Goal: Transaction & Acquisition: Purchase product/service

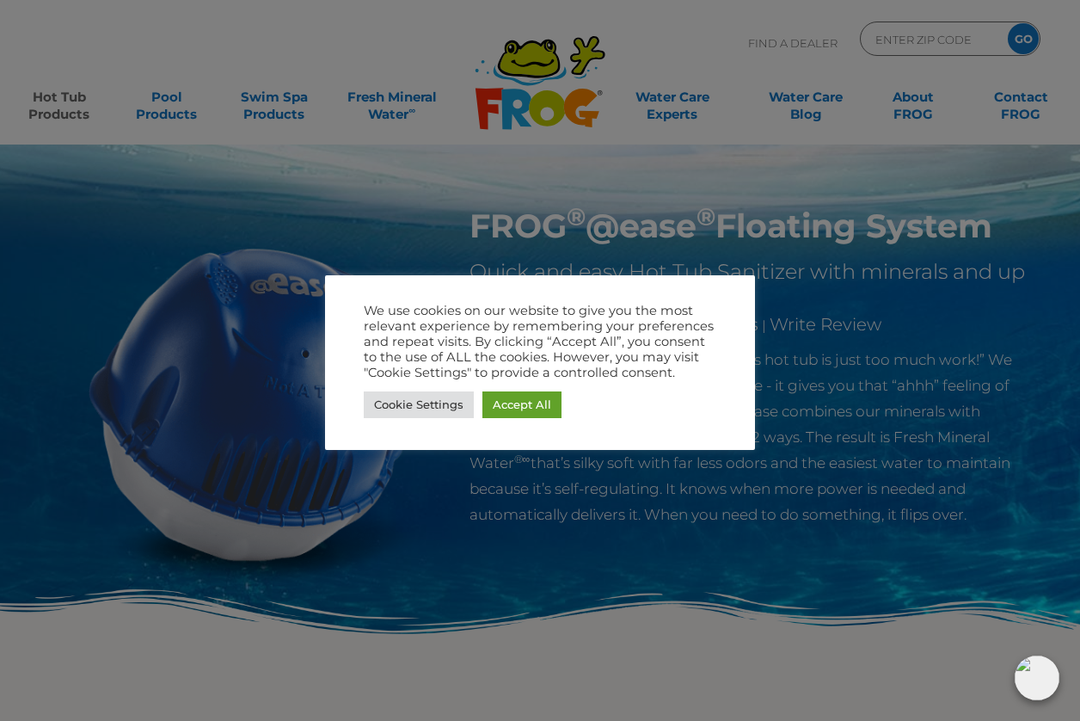
click at [613, 228] on div at bounding box center [540, 360] width 1080 height 721
click at [519, 408] on link "Accept All" at bounding box center [521, 404] width 79 height 27
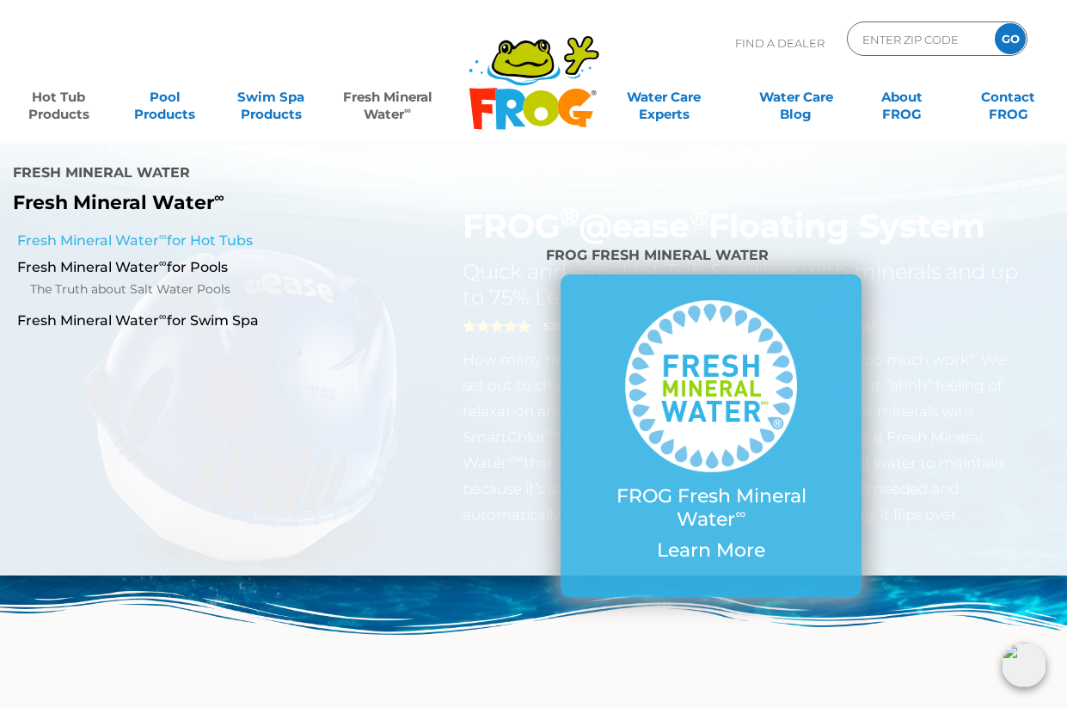
click at [177, 239] on link "Fresh Mineral Water ∞ for Hot Tubs" at bounding box center [186, 240] width 339 height 19
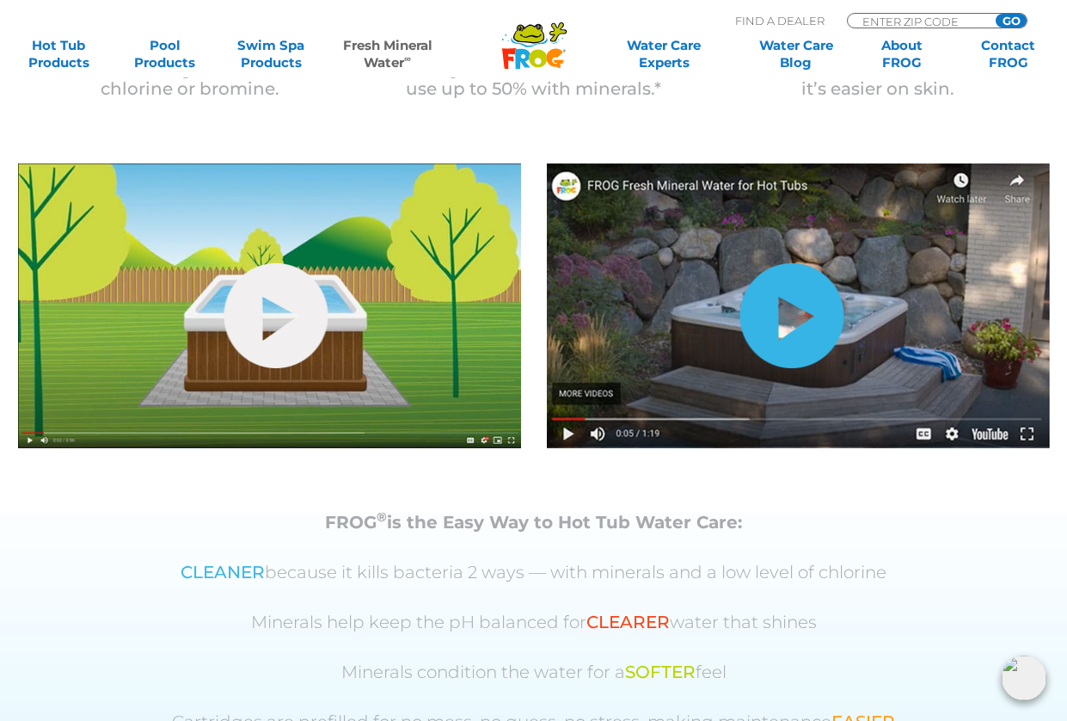
scroll to position [602, 0]
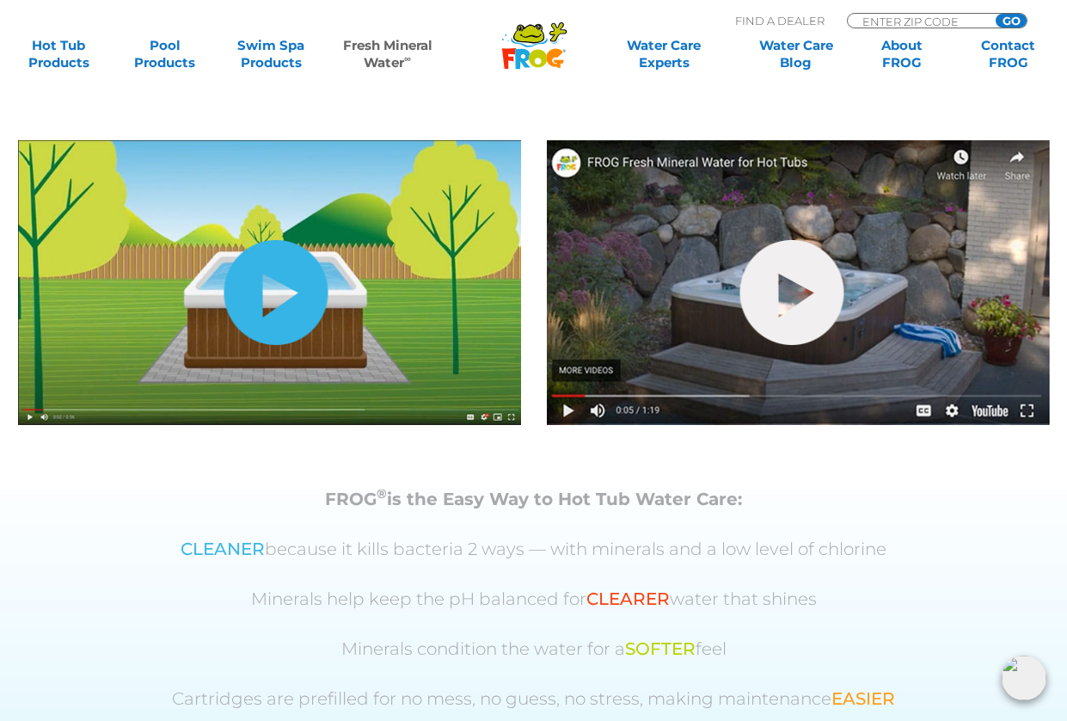
click at [279, 293] on link "hide-me" at bounding box center [276, 292] width 104 height 105
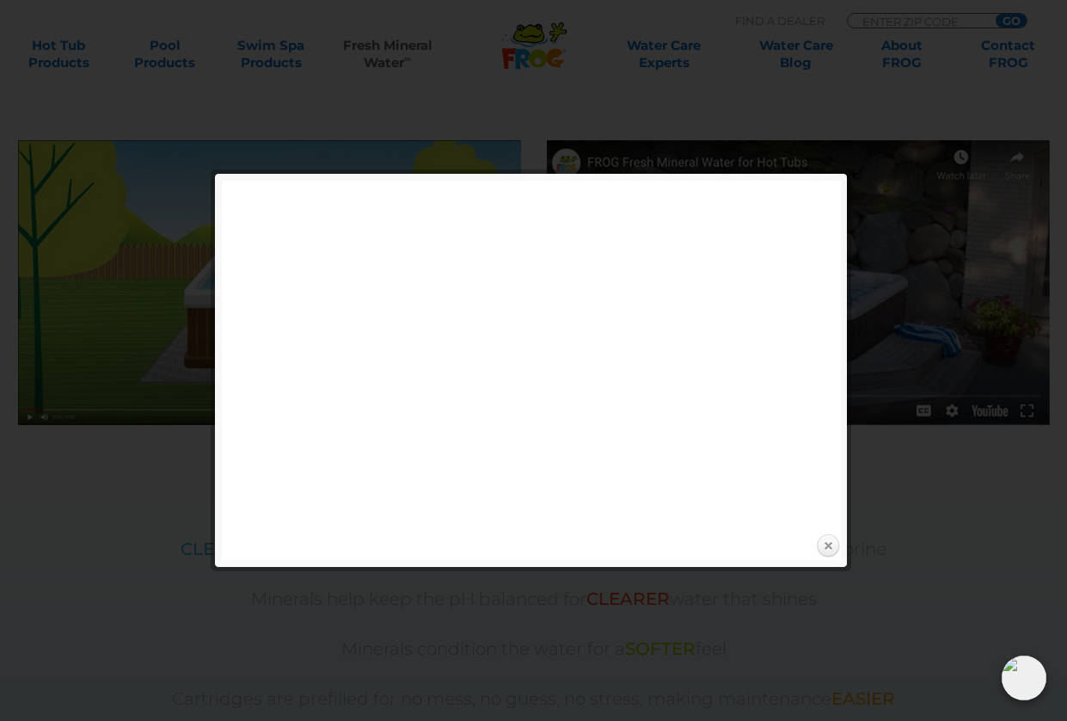
click at [828, 544] on link "Close" at bounding box center [828, 546] width 26 height 26
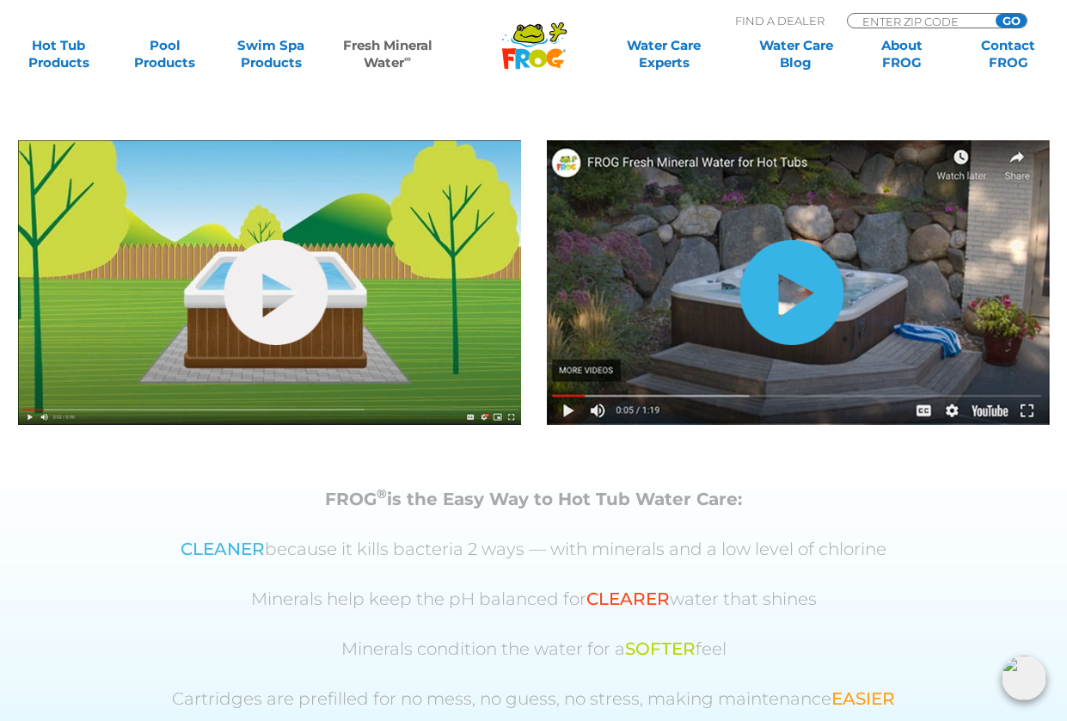
click at [793, 295] on link "hide-me" at bounding box center [792, 292] width 104 height 105
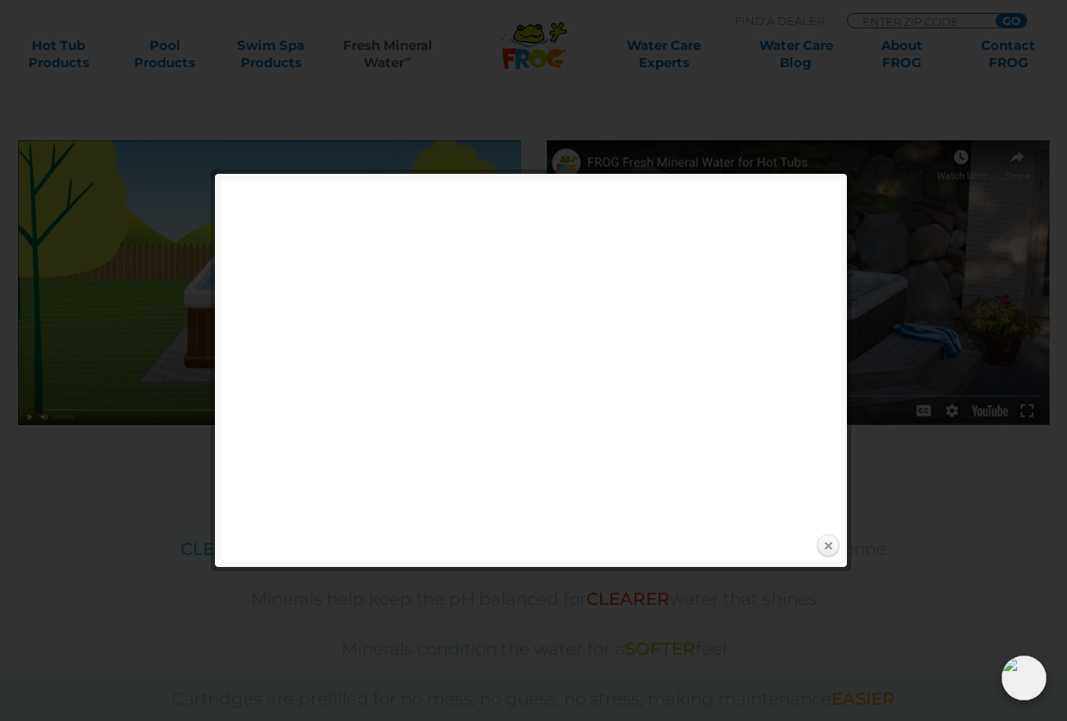
click at [822, 546] on link "Close" at bounding box center [828, 546] width 26 height 26
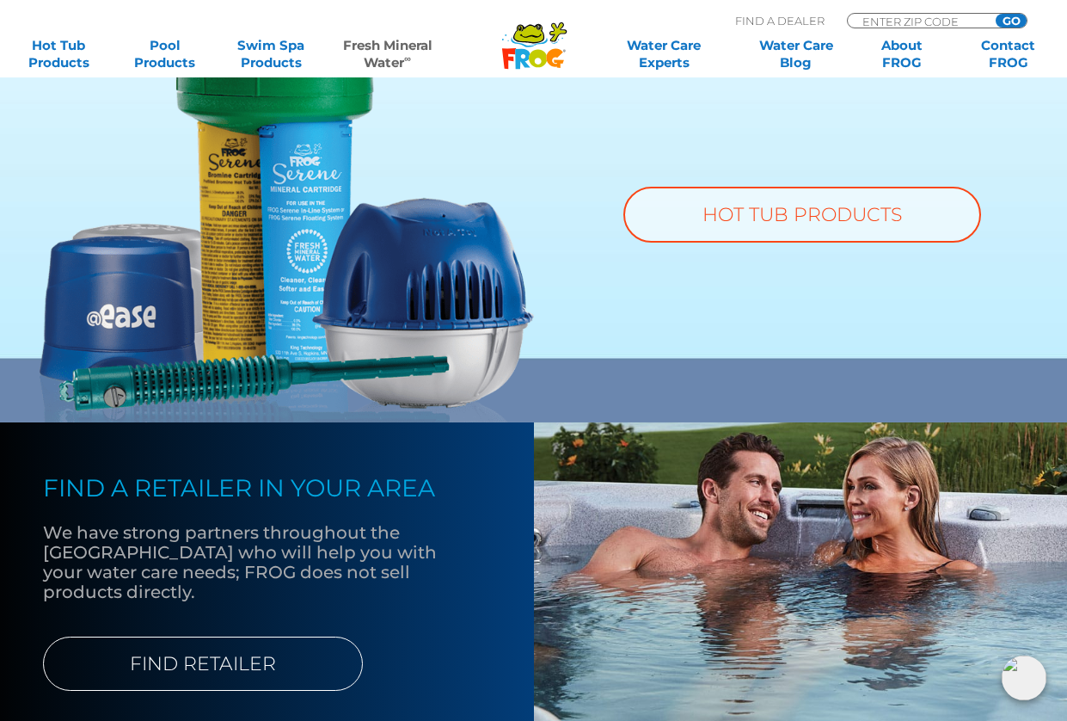
scroll to position [1376, 0]
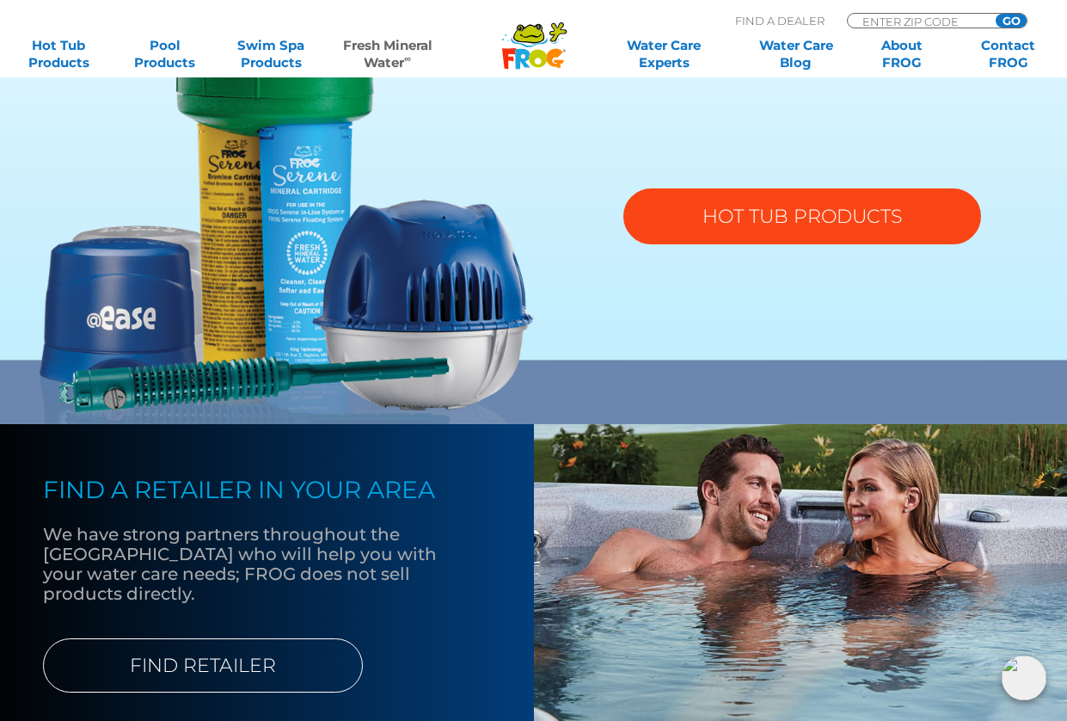
click at [794, 218] on link "HOT TUB PRODUCTS" at bounding box center [802, 216] width 358 height 56
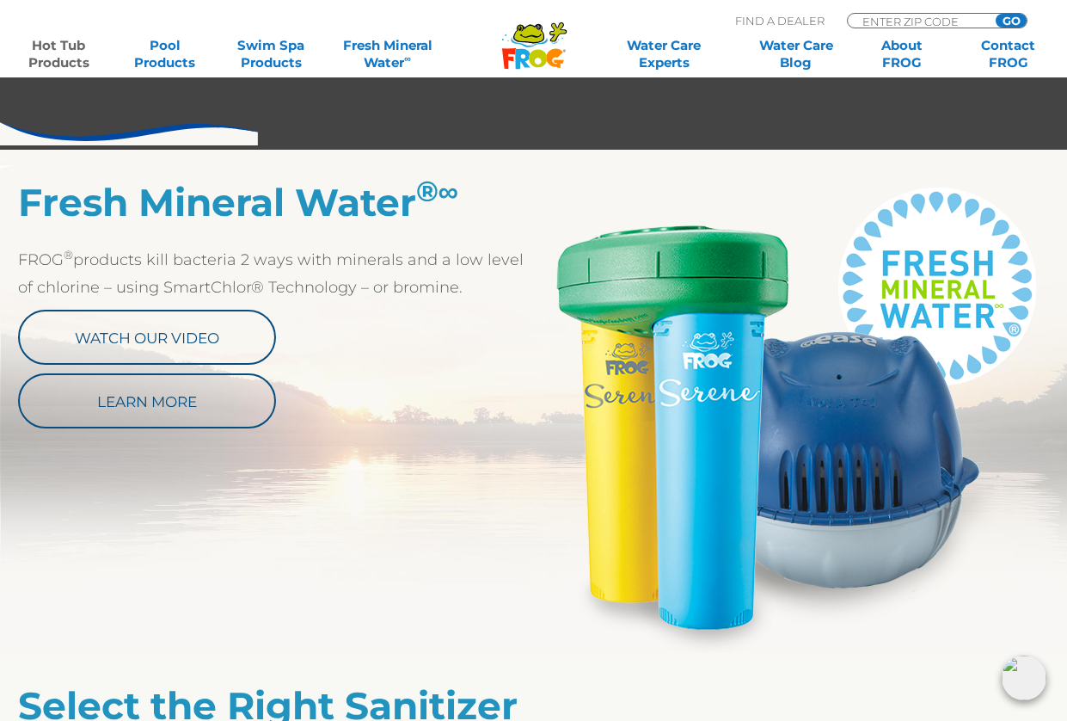
scroll to position [860, 0]
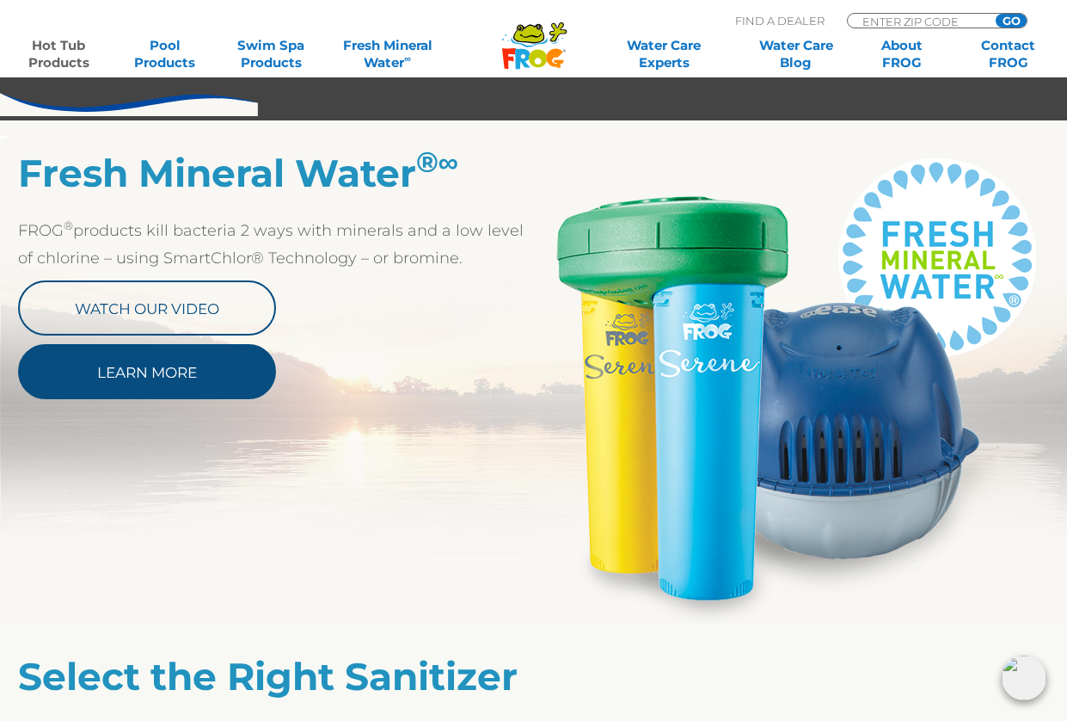
click at [169, 372] on link "Learn More" at bounding box center [147, 371] width 258 height 55
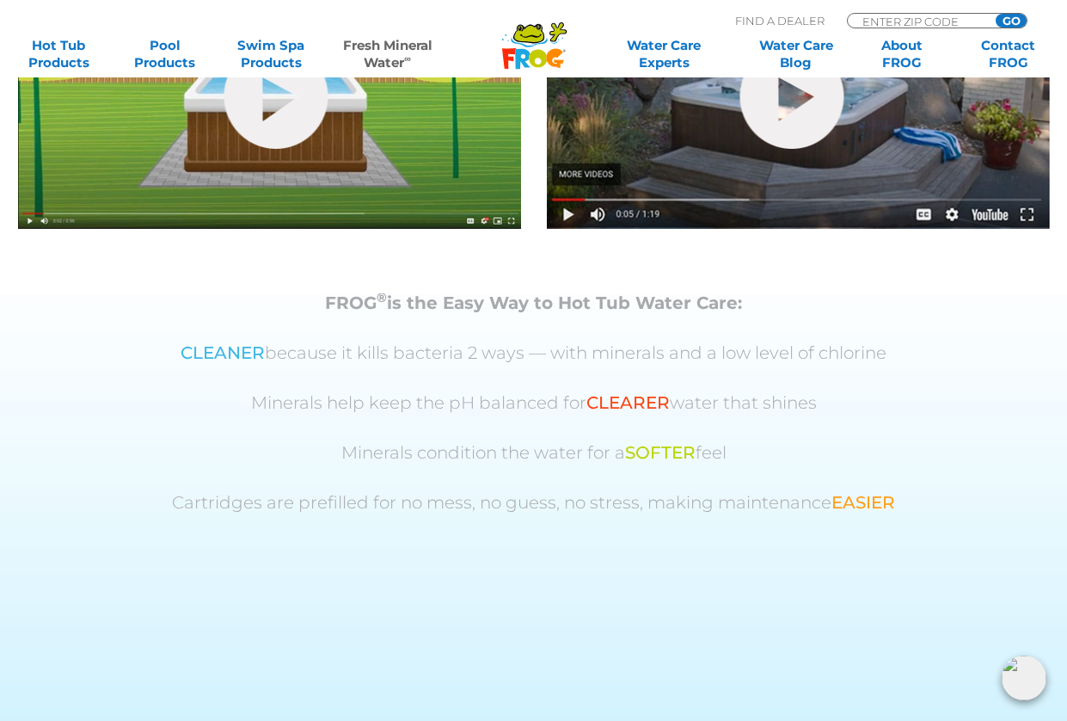
scroll to position [540, 0]
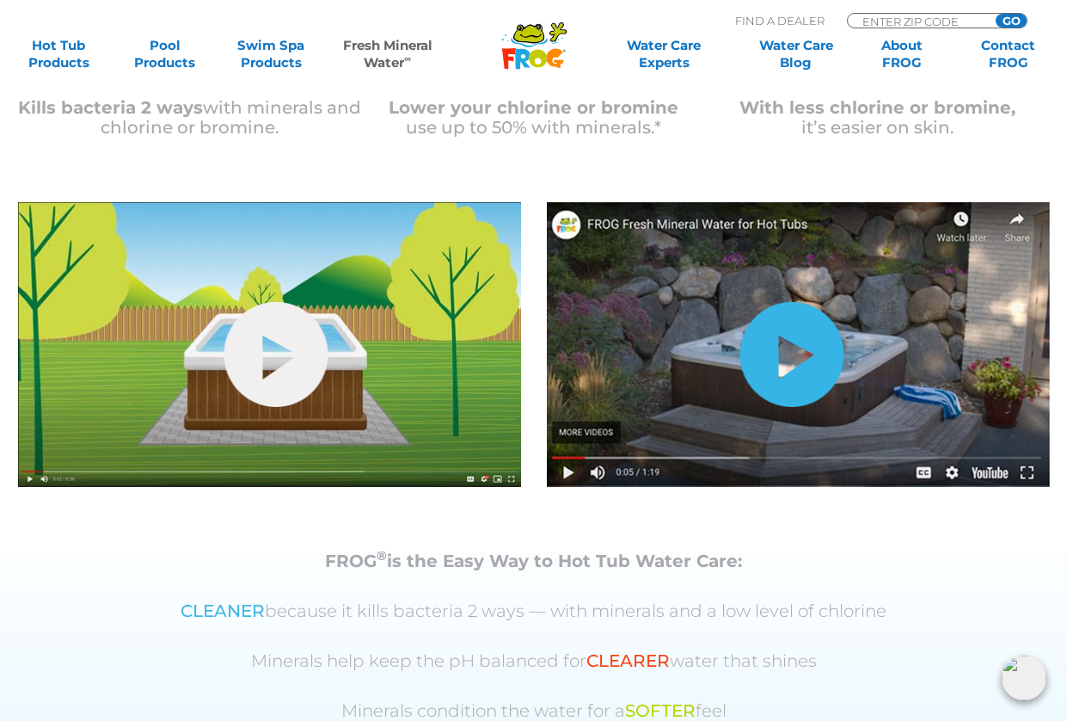
click at [790, 353] on link "hide-me" at bounding box center [792, 354] width 104 height 105
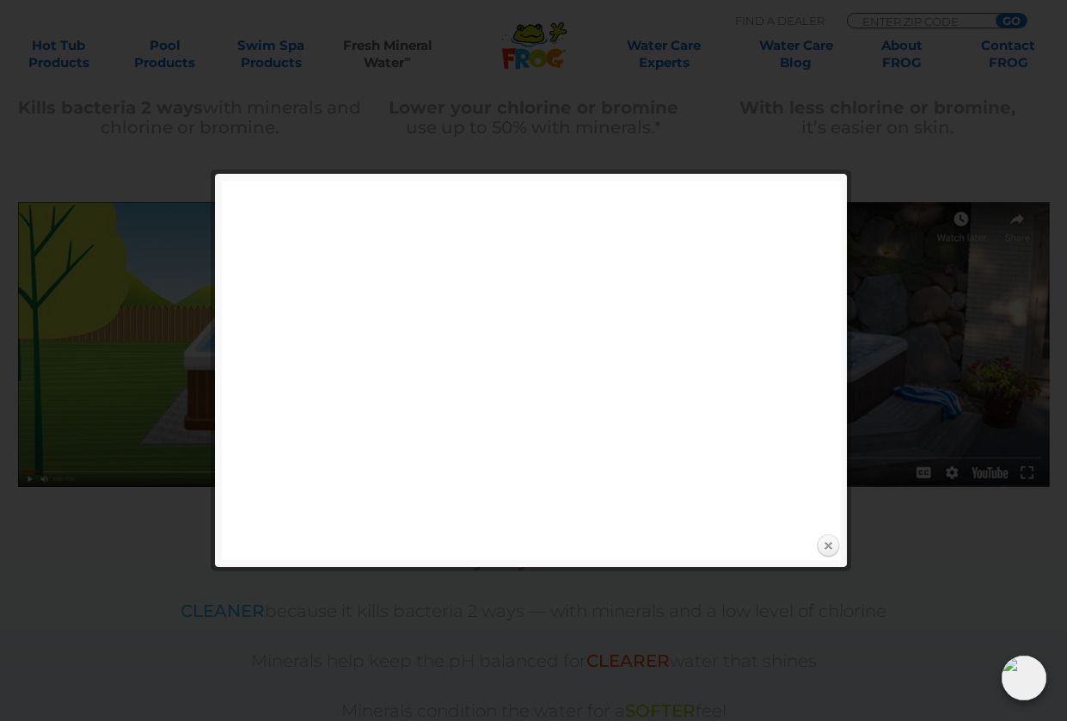
click at [826, 544] on link "Close" at bounding box center [828, 546] width 26 height 26
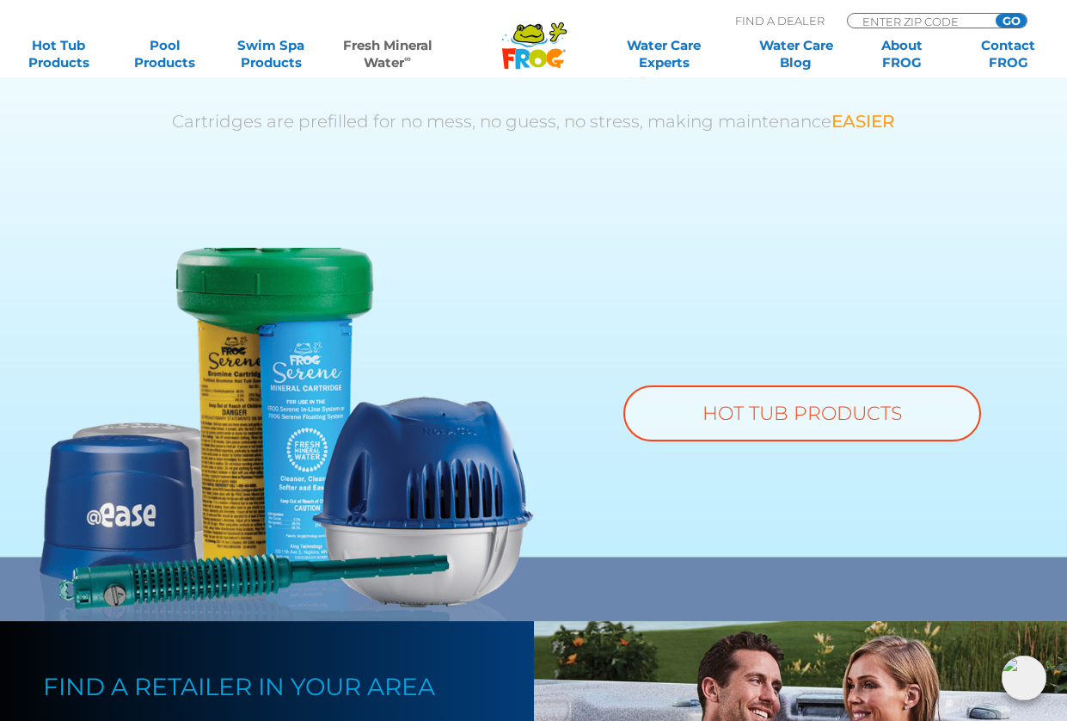
scroll to position [1228, 0]
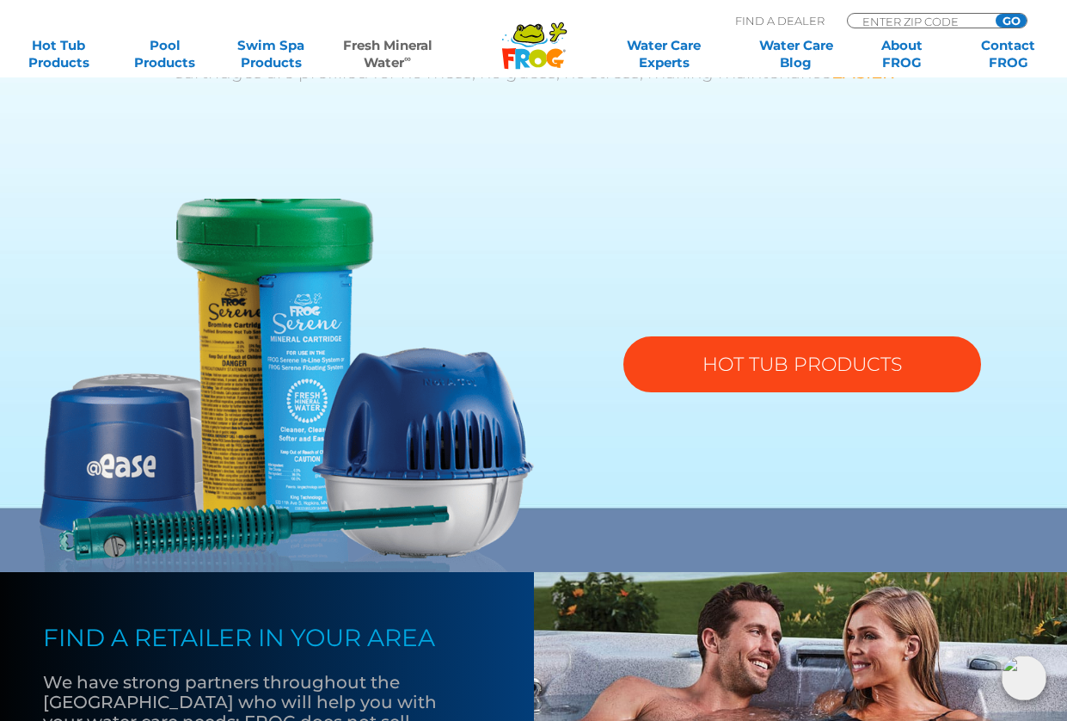
click at [792, 369] on link "HOT TUB PRODUCTS" at bounding box center [802, 364] width 358 height 56
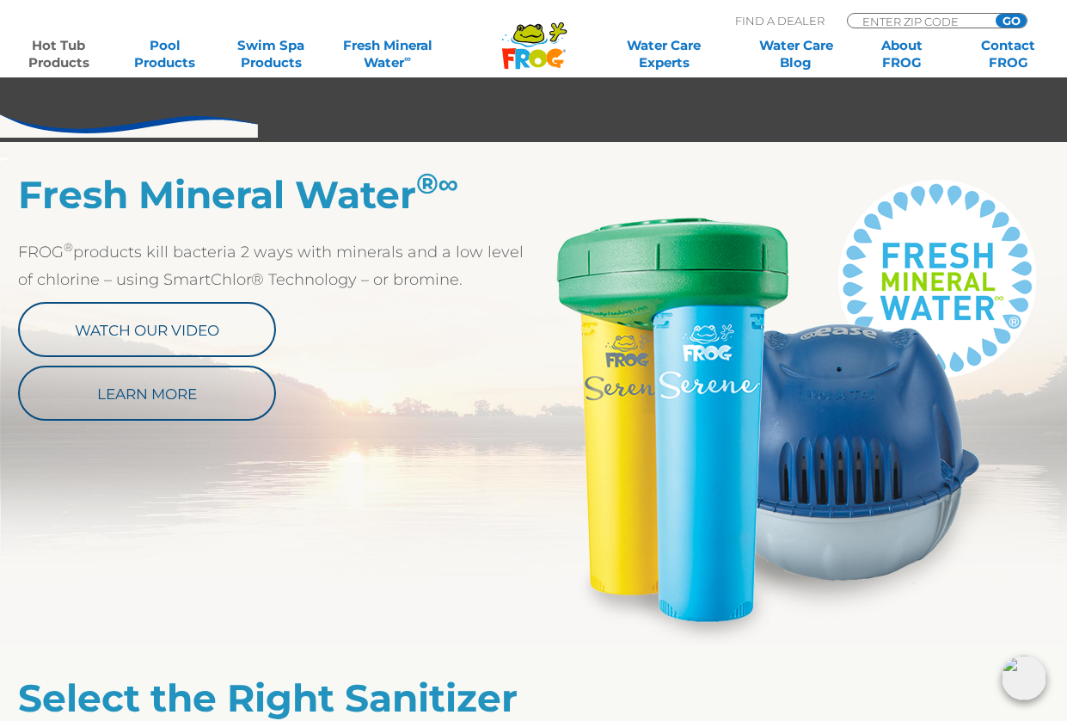
scroll to position [860, 0]
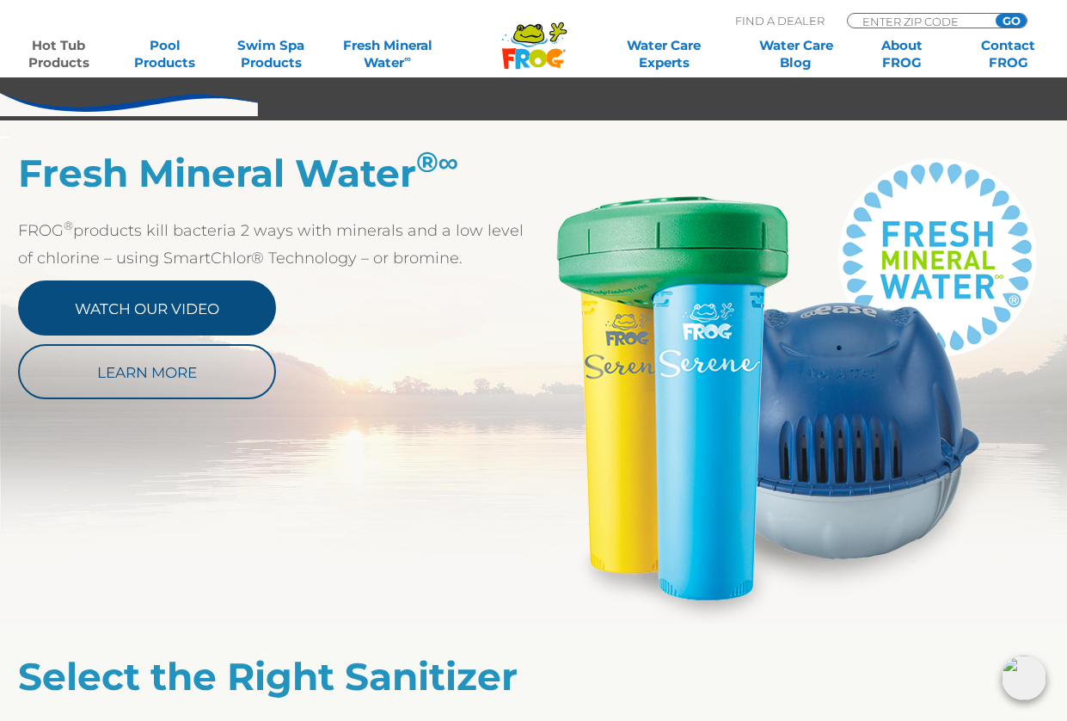
click at [145, 313] on link "Watch Our Video" at bounding box center [147, 307] width 258 height 55
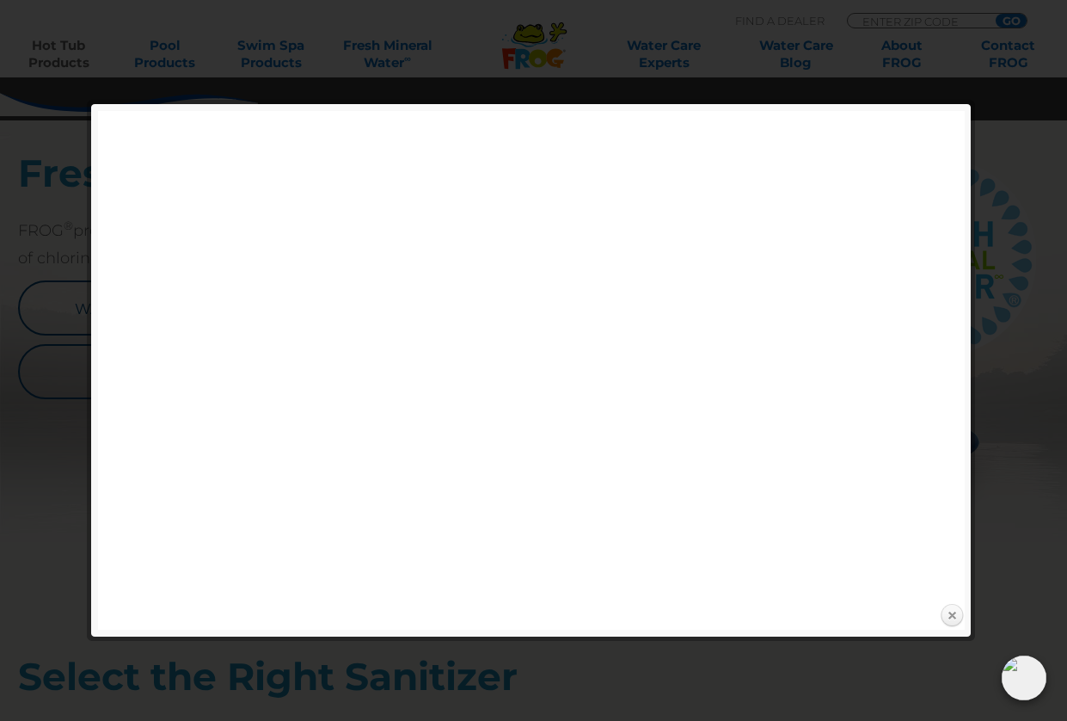
click at [949, 619] on link "Close" at bounding box center [952, 616] width 26 height 26
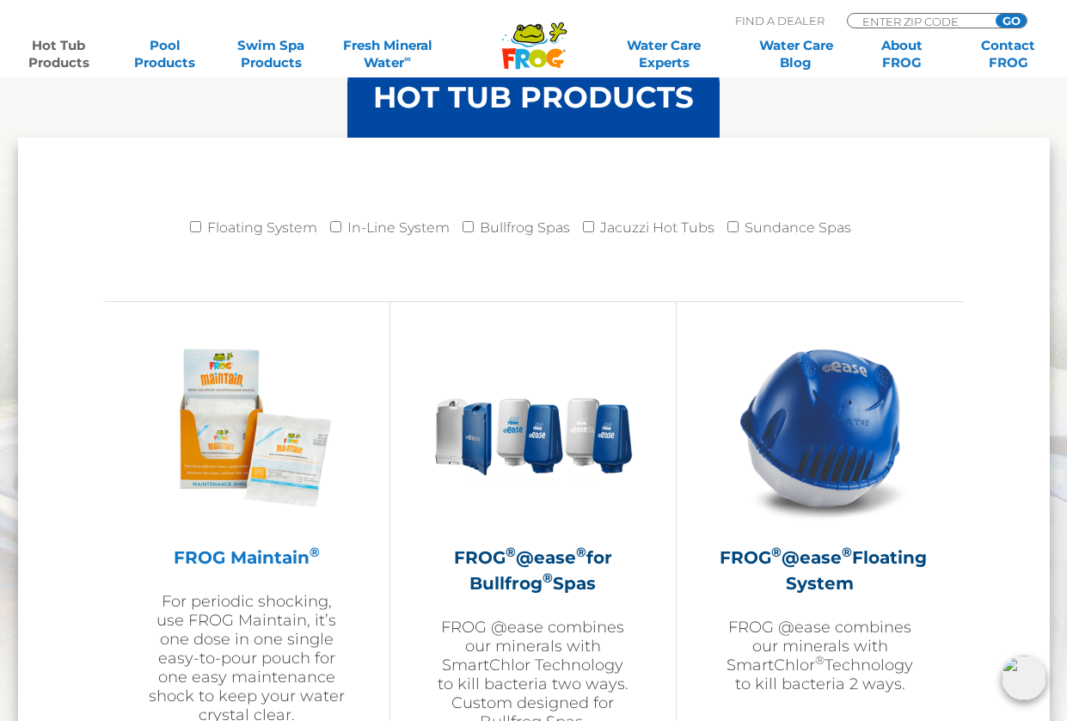
scroll to position [1720, 0]
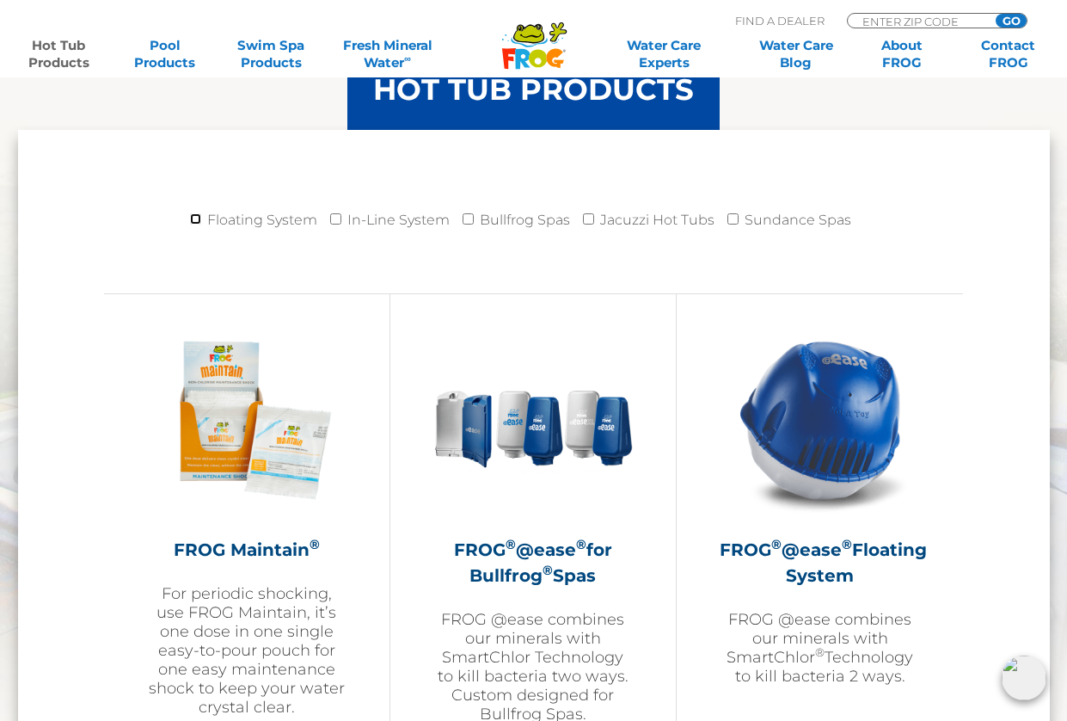
click at [201, 219] on input "Floating System" at bounding box center [195, 218] width 11 height 11
checkbox input "true"
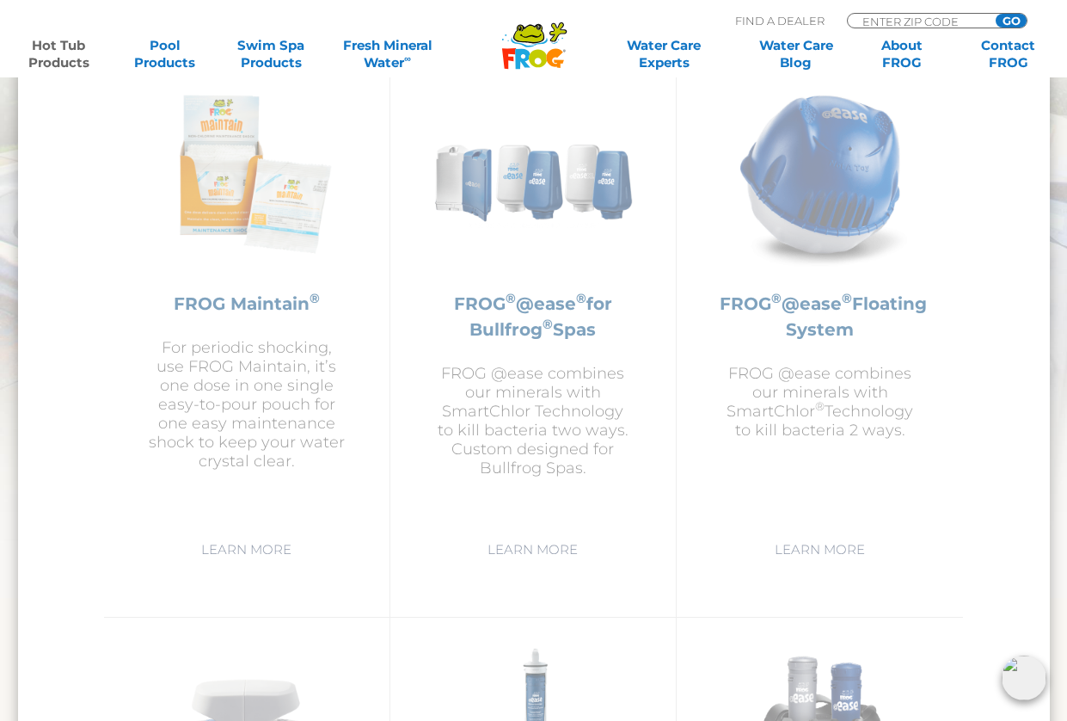
scroll to position [2064, 0]
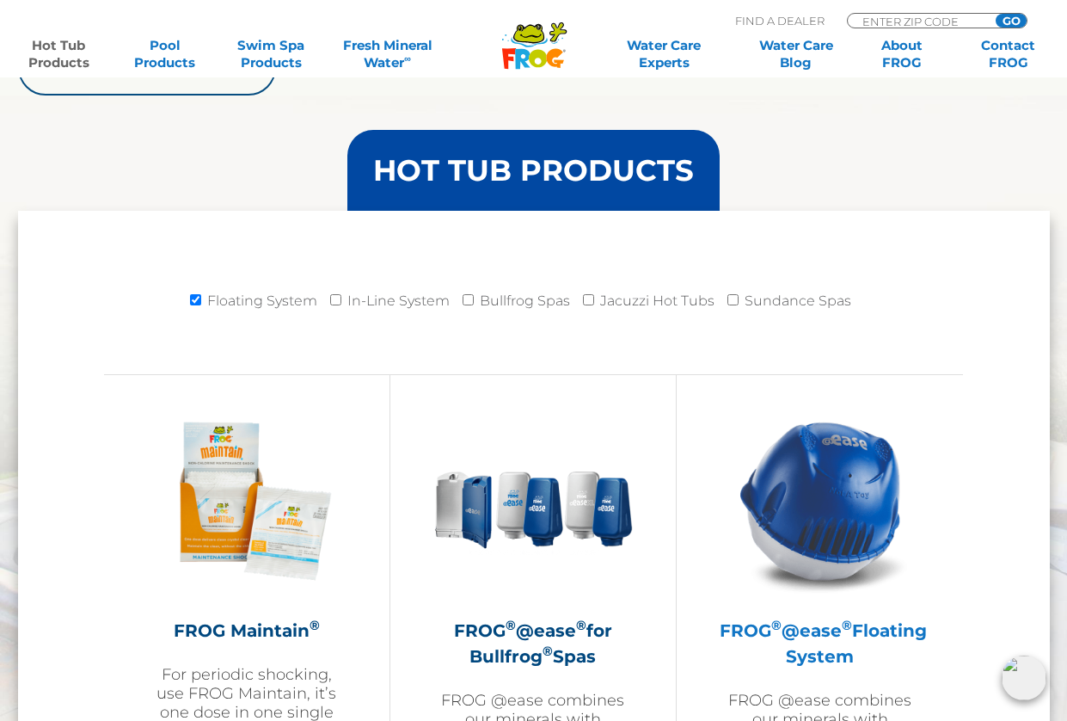
scroll to position [1634, 0]
